Goal: Information Seeking & Learning: Understand process/instructions

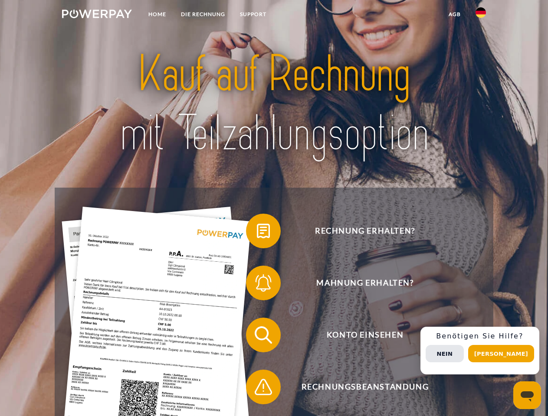
click at [97, 15] on img at bounding box center [97, 14] width 70 height 9
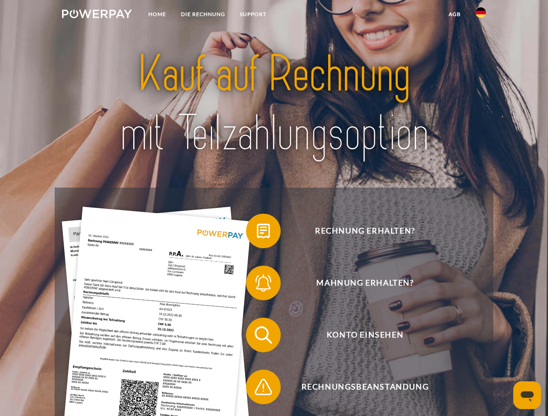
click at [481, 15] on img at bounding box center [480, 12] width 10 height 10
click at [454, 14] on link "agb" at bounding box center [454, 15] width 27 height 16
click at [257, 233] on span at bounding box center [250, 230] width 43 height 43
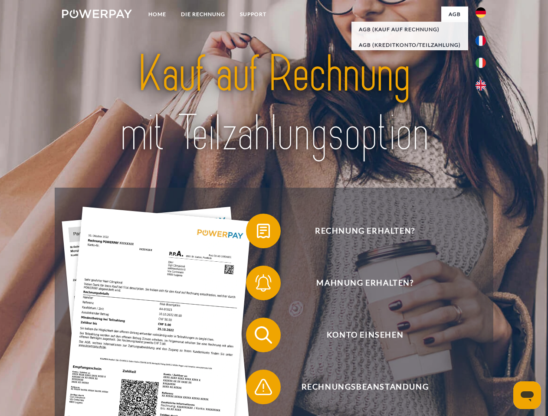
click at [257, 285] on span at bounding box center [250, 283] width 43 height 43
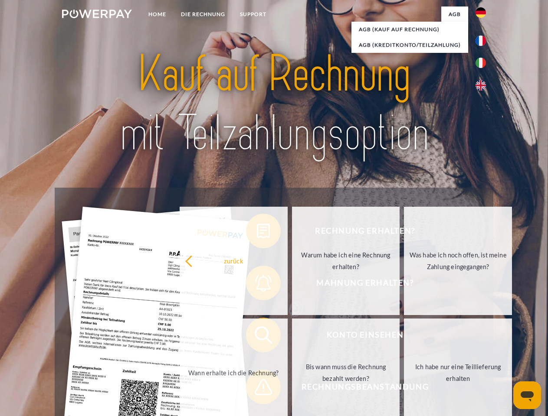
click at [292, 337] on link "Bis wann muss die Rechnung bezahlt werden?" at bounding box center [346, 373] width 108 height 108
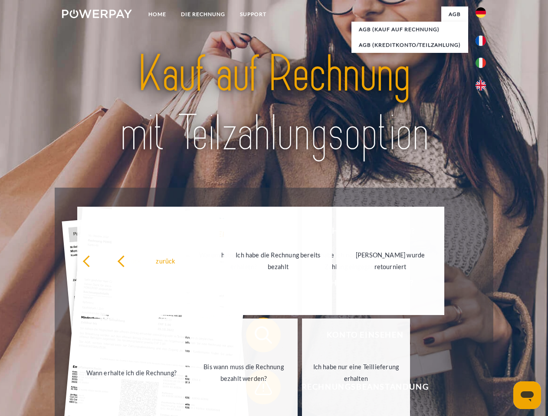
click at [302, 389] on link "Ich habe nur eine Teillieferung erhalten" at bounding box center [356, 373] width 108 height 108
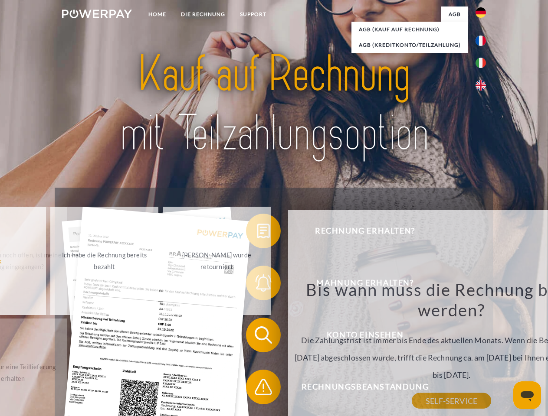
click at [483, 351] on div "Rechnung erhalten? Mahnung erhalten? Konto einsehen" at bounding box center [274, 361] width 438 height 347
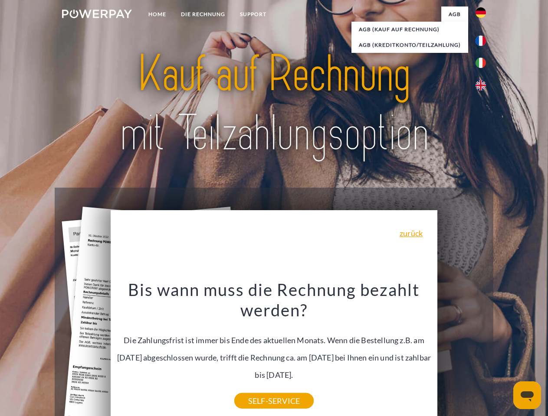
click at [461, 353] on span "Konto einsehen" at bounding box center [364, 335] width 213 height 35
click at [504, 354] on header "Home DIE RECHNUNG SUPPORT" at bounding box center [274, 299] width 548 height 599
